Goal: Information Seeking & Learning: Learn about a topic

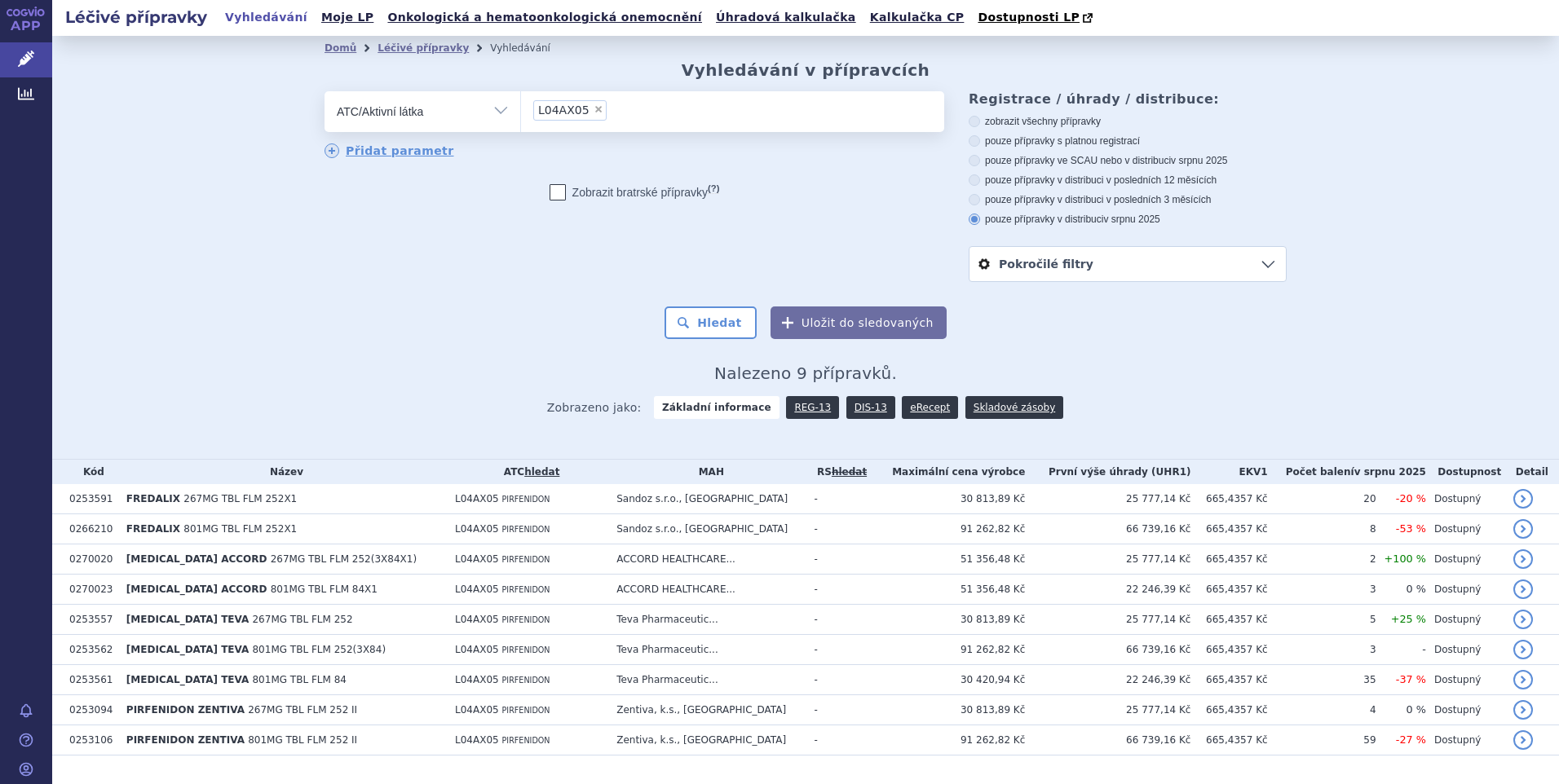
scroll to position [38, 0]
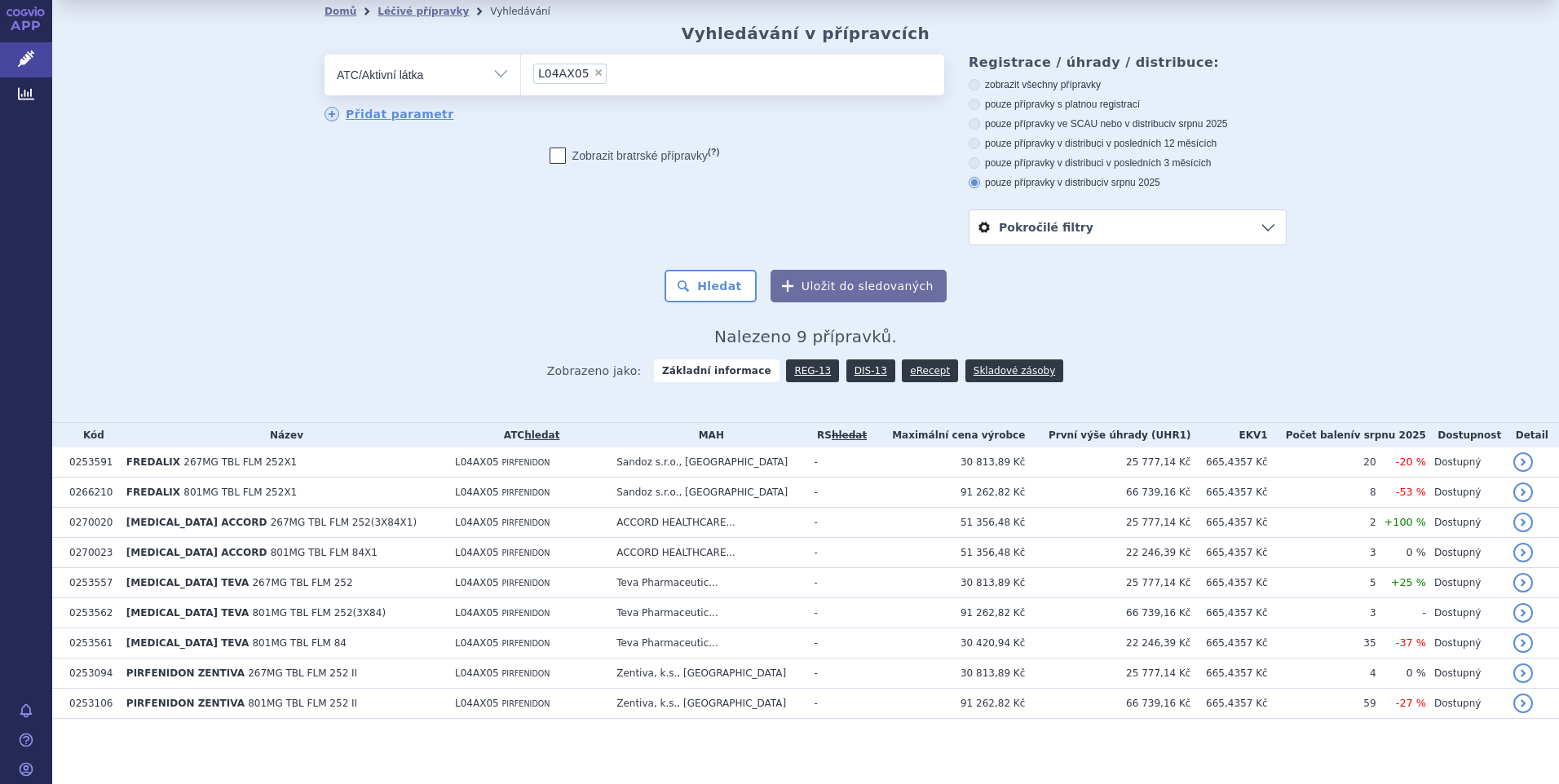
click at [593, 73] on span "×" at bounding box center [598, 72] width 10 height 10
click at [521, 73] on select "L04AX05" at bounding box center [520, 74] width 1 height 41
select select
click at [576, 73] on ul at bounding box center [732, 71] width 423 height 34
click at [521, 73] on select at bounding box center [520, 74] width 1 height 41
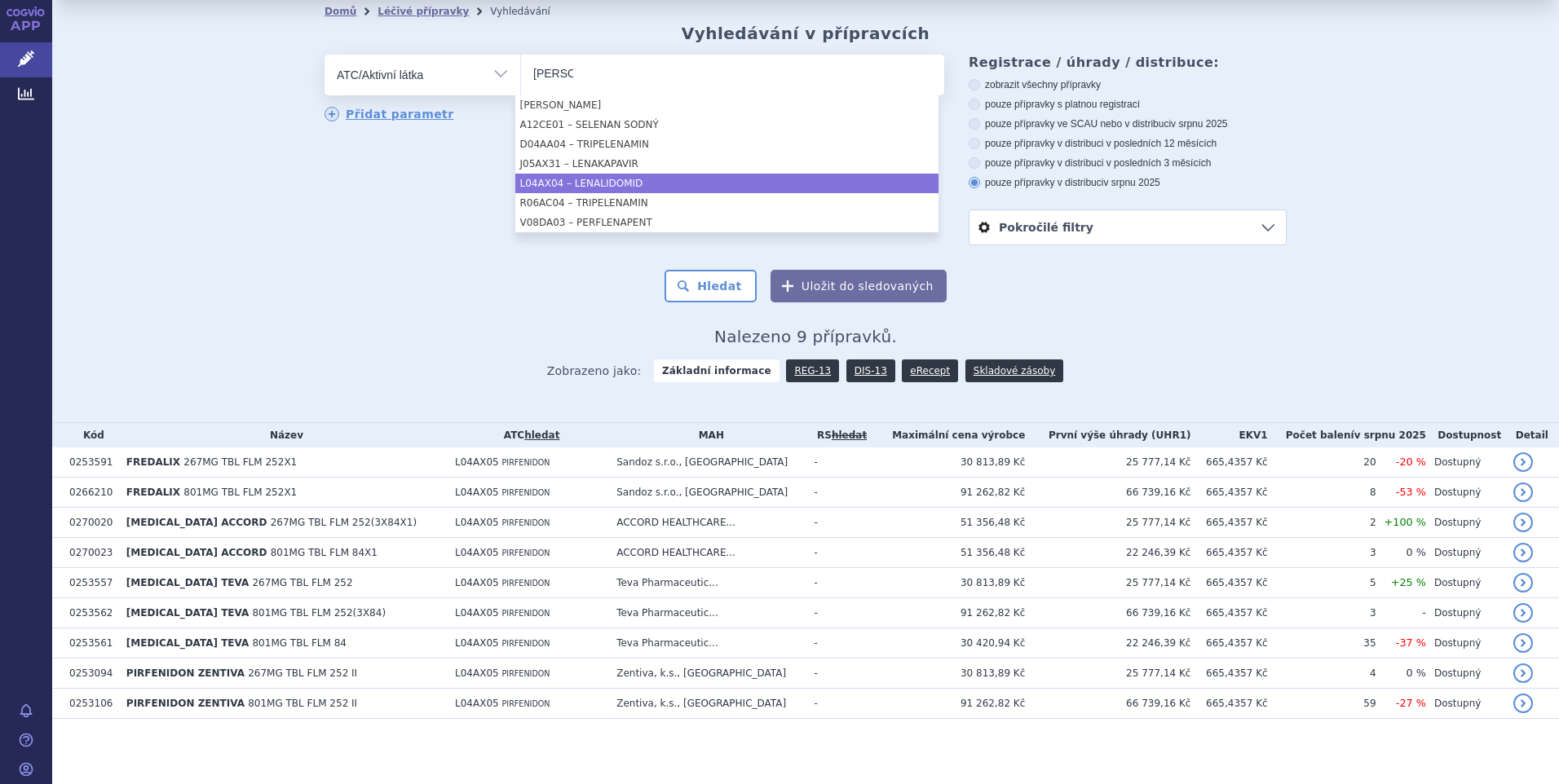
type input "lena"
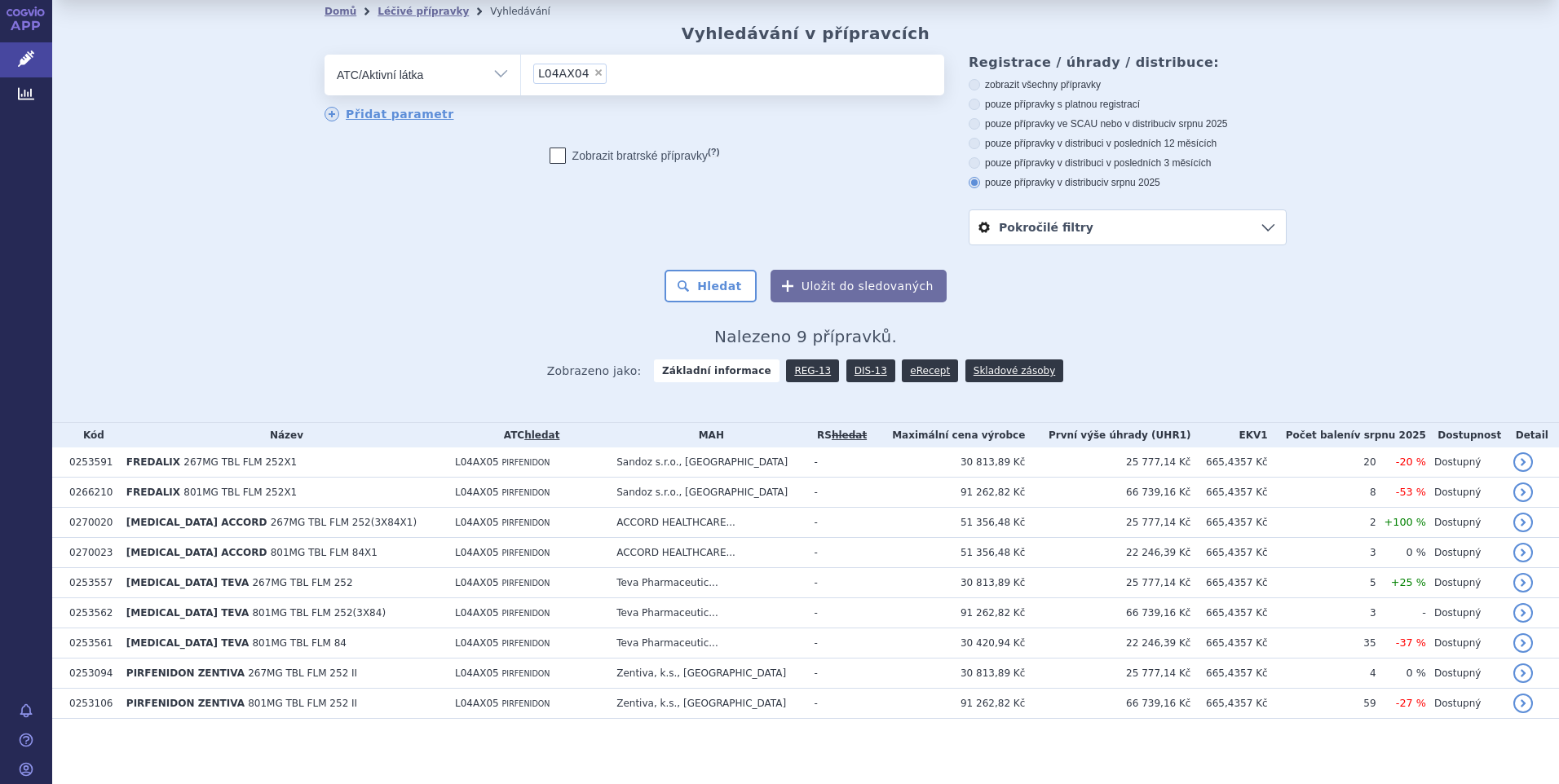
select select "L04AX04"
click at [706, 283] on button "Hledat" at bounding box center [711, 286] width 92 height 32
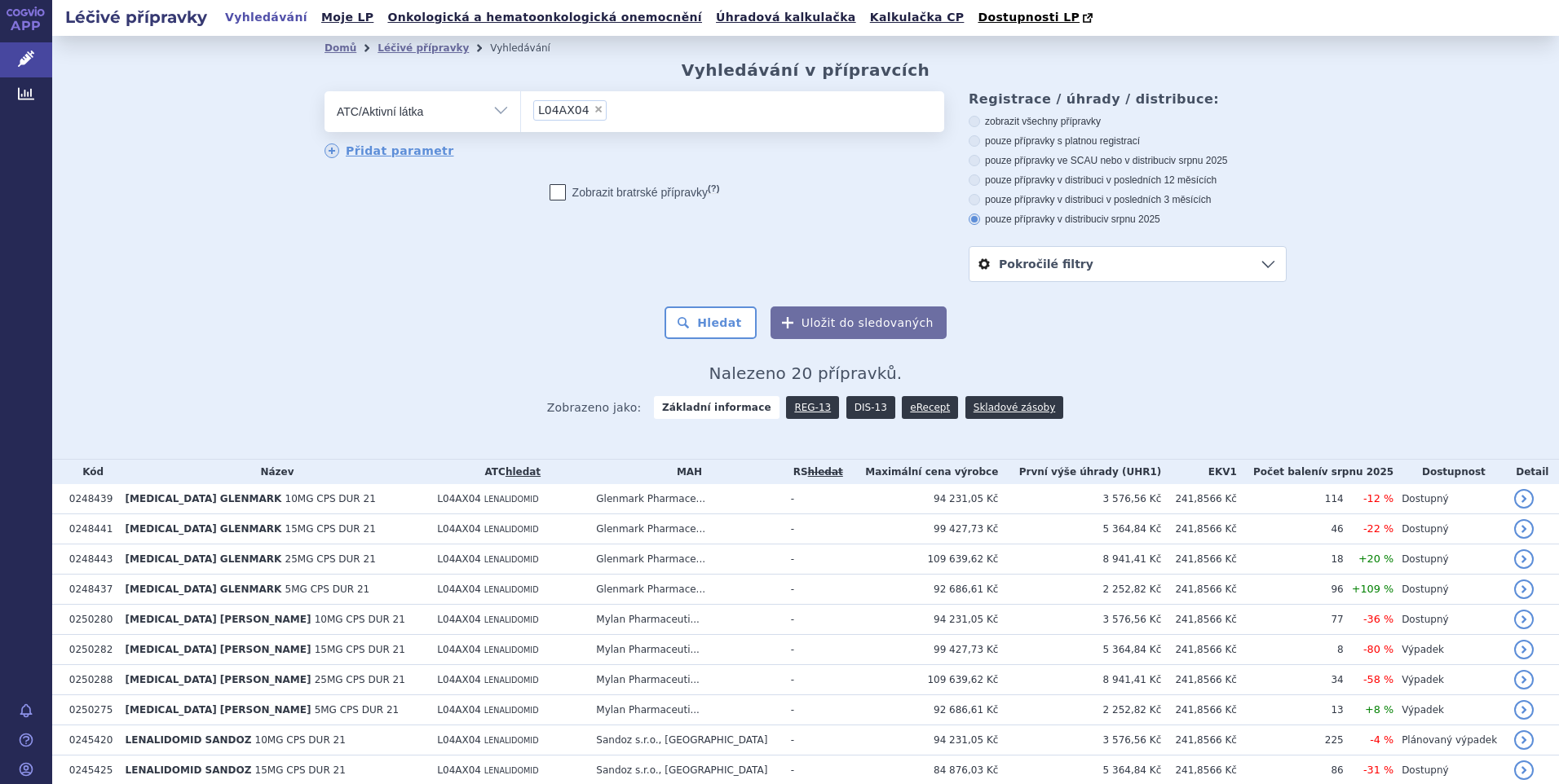
click at [855, 412] on link "DIS-13" at bounding box center [871, 407] width 49 height 23
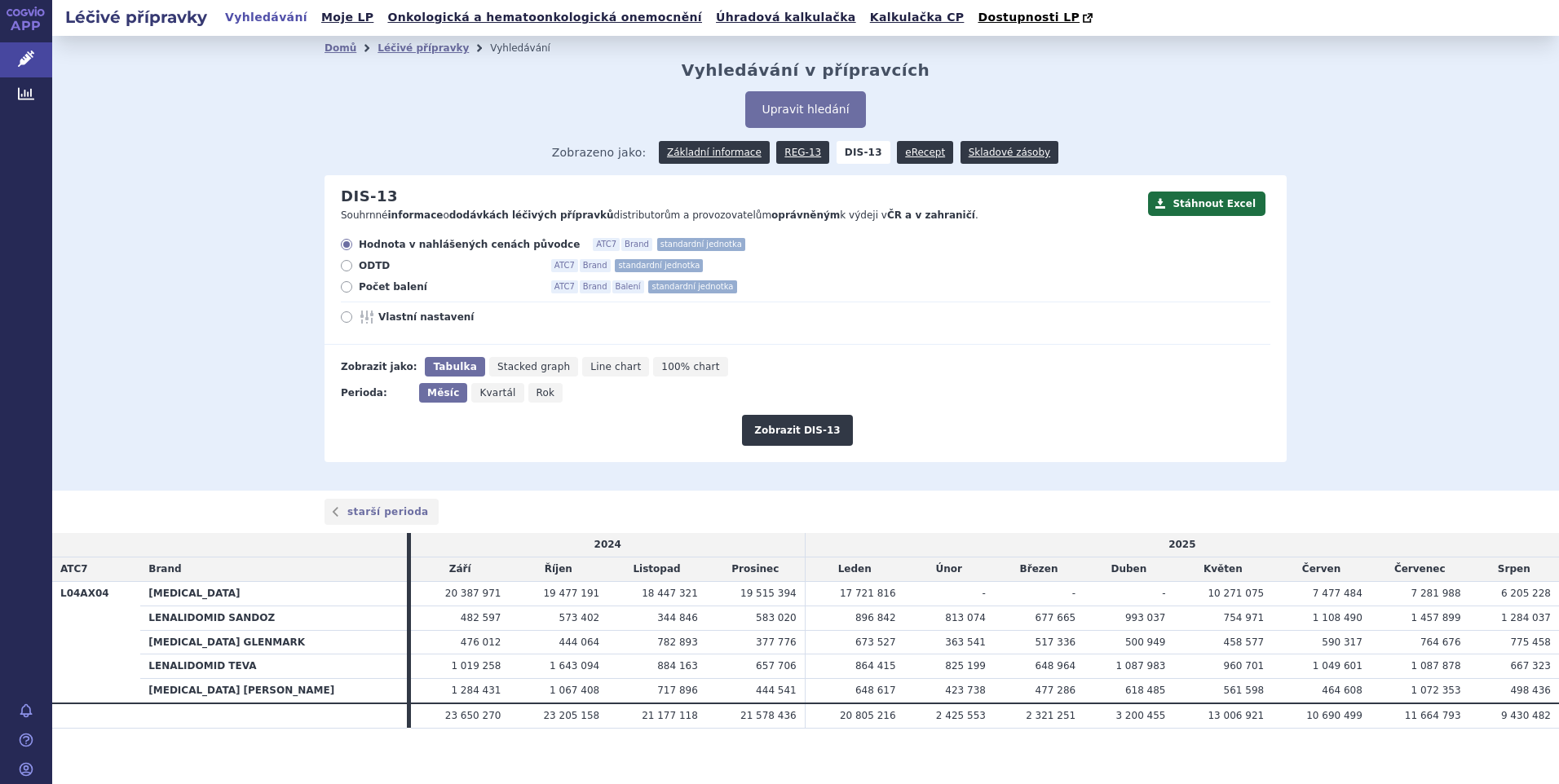
scroll to position [11, 0]
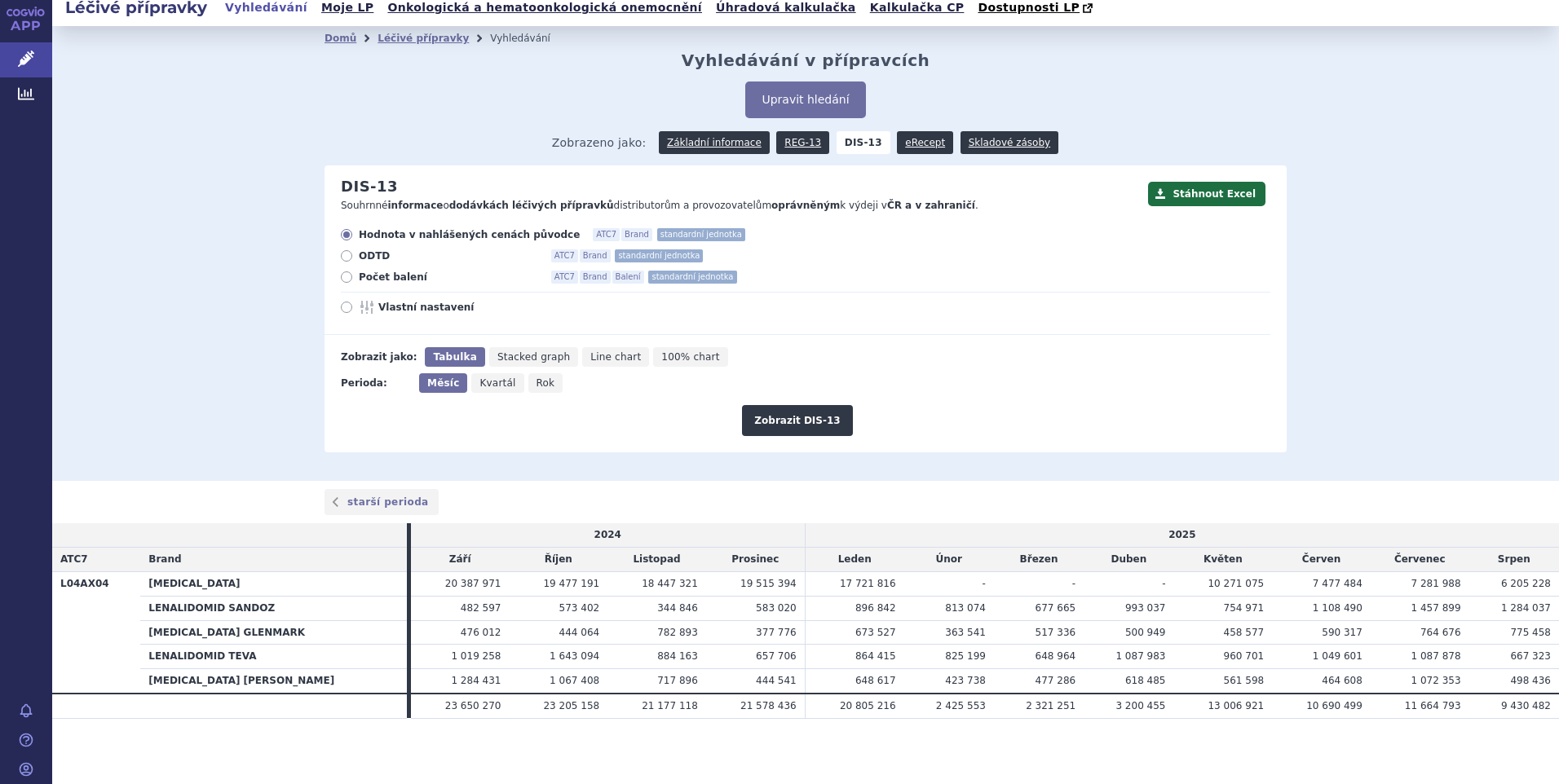
click at [341, 274] on icon at bounding box center [347, 277] width 12 height 12
click at [343, 274] on input "Počet balení ATC7 Brand Balení standardní jednotka" at bounding box center [348, 279] width 11 height 11
radio input "true"
click at [802, 416] on button "Zobrazit DIS-13" at bounding box center [797, 421] width 110 height 31
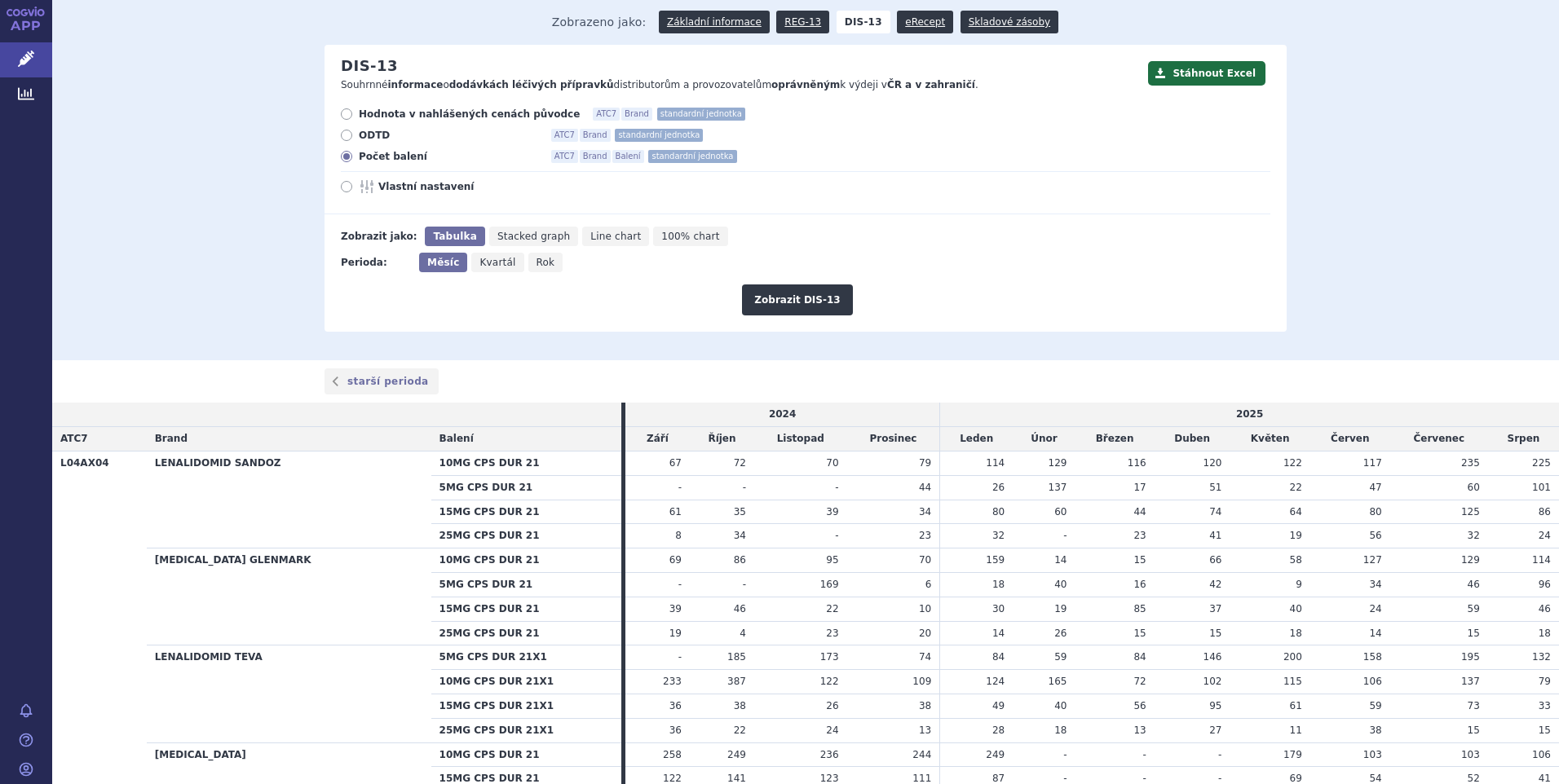
scroll to position [294, 0]
